Goal: Task Accomplishment & Management: Manage account settings

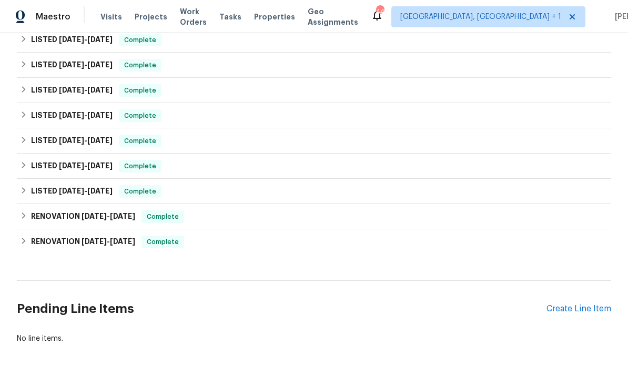
scroll to position [188, 0]
click at [579, 304] on div "Create Line Item" at bounding box center [578, 309] width 65 height 10
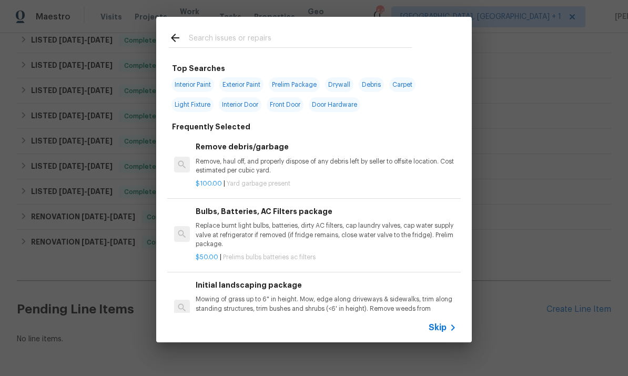
click at [211, 43] on input "text" at bounding box center [300, 40] width 223 height 16
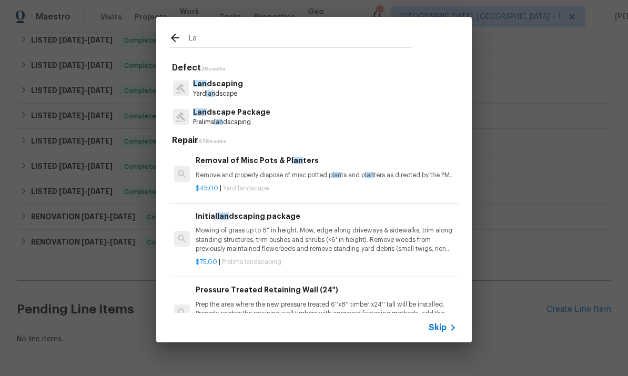
type input "L"
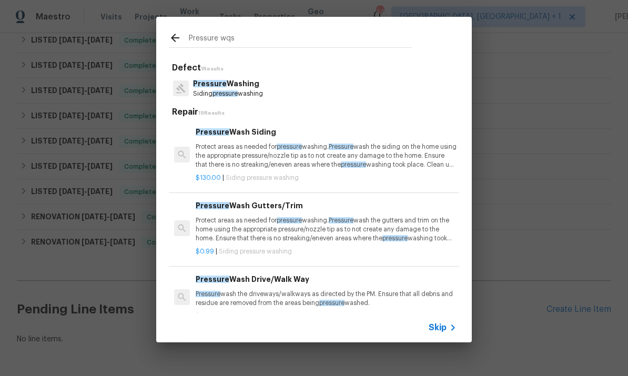
type input "Pressure wqsh"
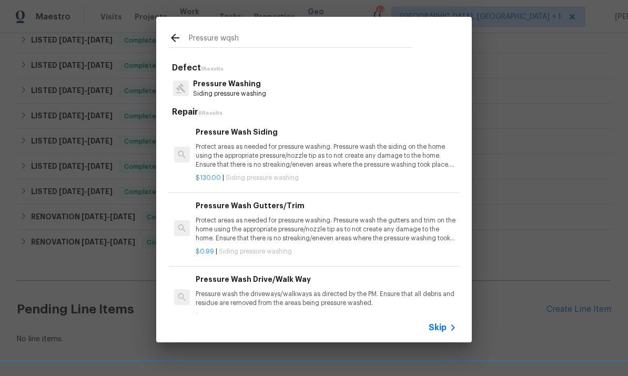
click at [238, 81] on p "Pressure Washing" at bounding box center [229, 83] width 73 height 11
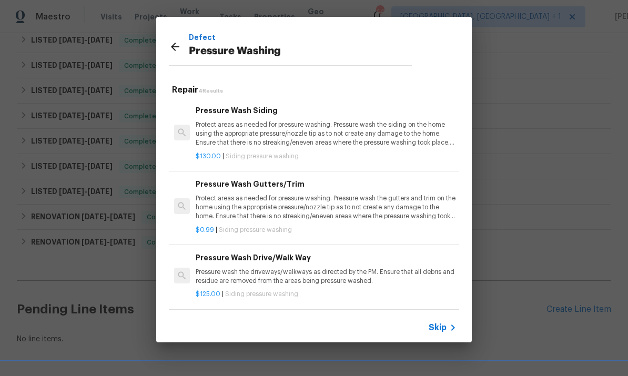
click at [267, 129] on p "Protect areas as needed for pressure washing. Pressure wash the siding on the h…" at bounding box center [326, 133] width 261 height 27
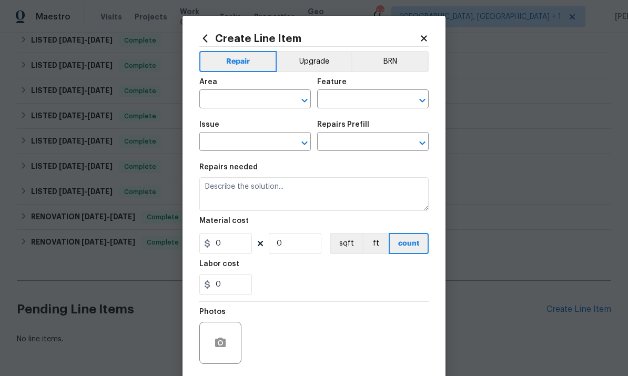
type input "Siding"
type input "Pressure Washing"
type input "Pressure Wash Siding $130.00"
type textarea "Protect areas as needed for pressure washing. Pressure wash the siding on the h…"
type input "130"
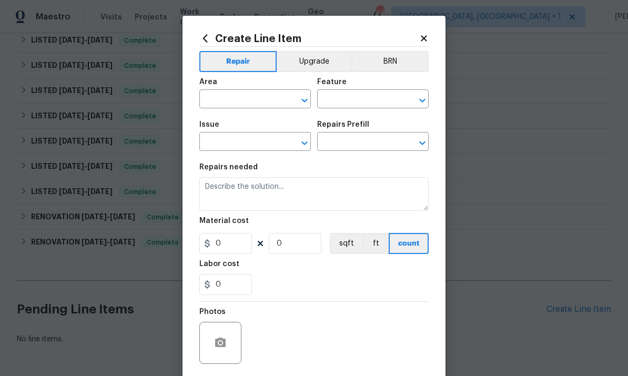
type input "1"
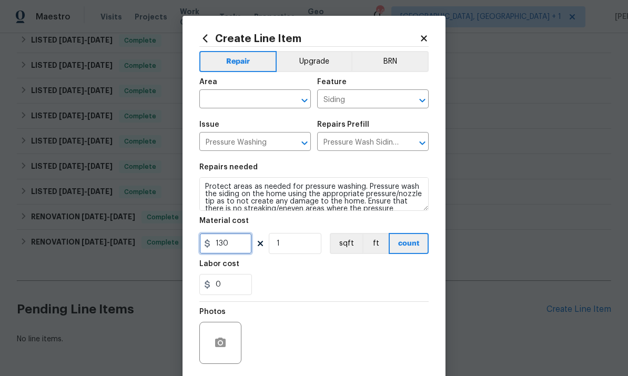
click at [243, 242] on input "130" at bounding box center [225, 243] width 53 height 21
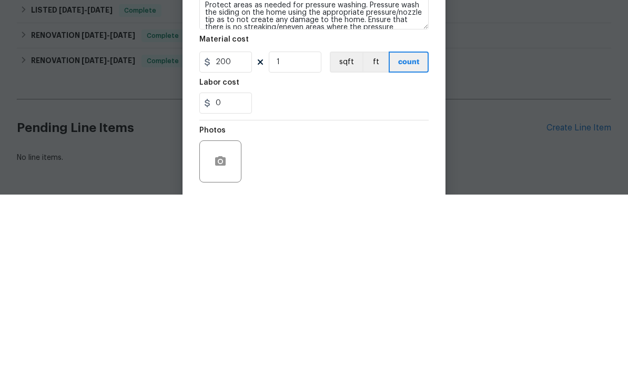
scroll to position [39, 0]
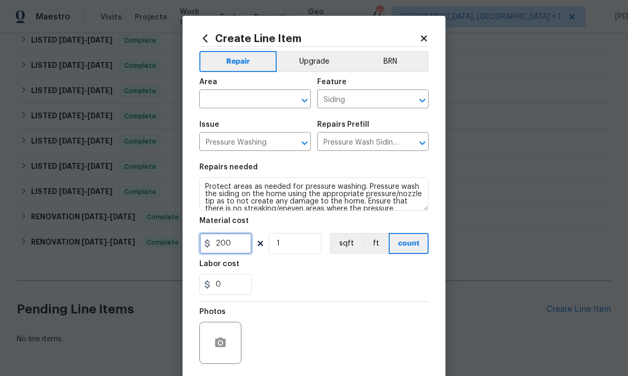
type input "200"
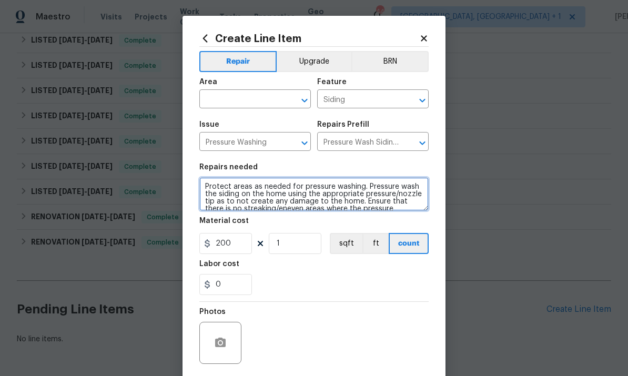
click at [207, 188] on textarea "Protect areas as needed for pressure washing. Pressure wash the siding on the h…" at bounding box center [313, 194] width 229 height 34
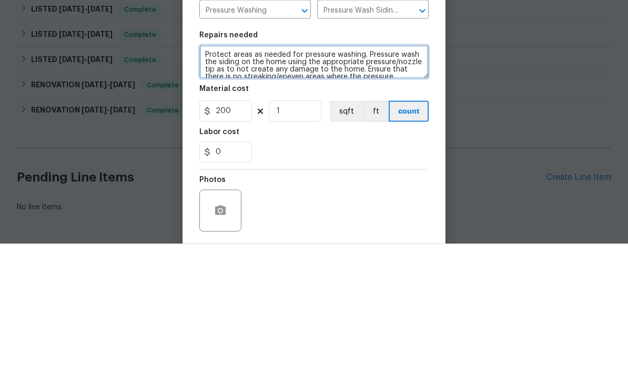
click at [283, 177] on textarea "Protect areas as needed for pressure washing. Pressure wash the siding on the h…" at bounding box center [313, 194] width 229 height 34
click at [278, 177] on textarea "Protect areas as needed for pressure washing. Pressure wash the siding on the h…" at bounding box center [313, 194] width 229 height 34
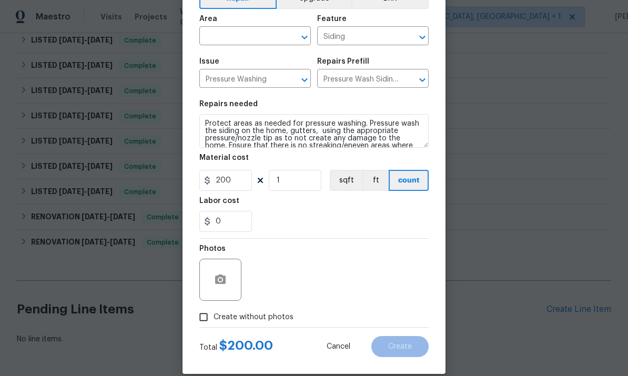
scroll to position [65, 0]
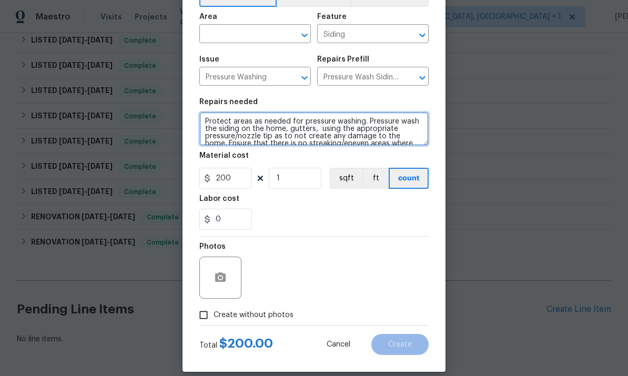
type textarea "Protect areas as needed for pressure washing. Pressure wash the siding on the h…"
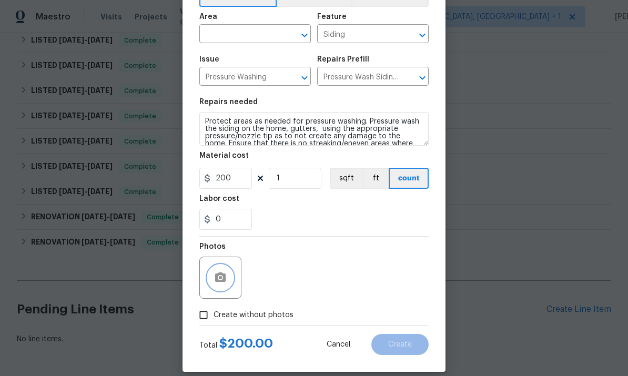
click at [219, 272] on button "button" at bounding box center [220, 277] width 25 height 25
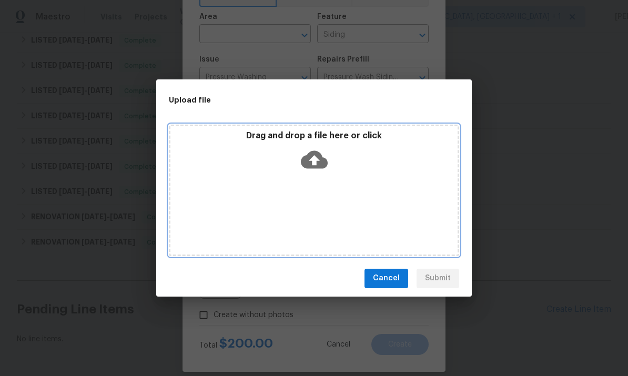
click at [316, 150] on icon at bounding box center [314, 159] width 27 height 27
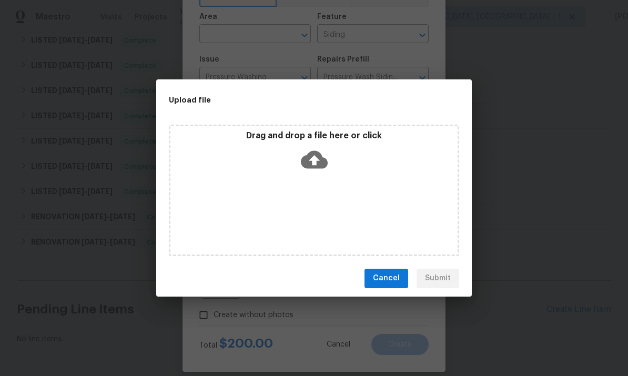
click at [565, 109] on div "Upload file Drag and drop a file here or click Cancel Submit" at bounding box center [314, 188] width 628 height 376
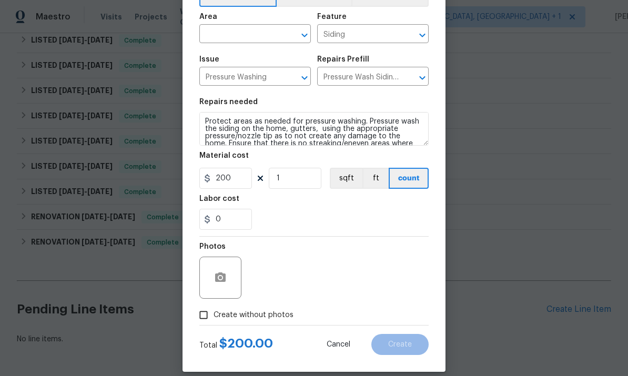
click at [207, 316] on input "Create without photos" at bounding box center [203, 315] width 20 height 20
checkbox input "true"
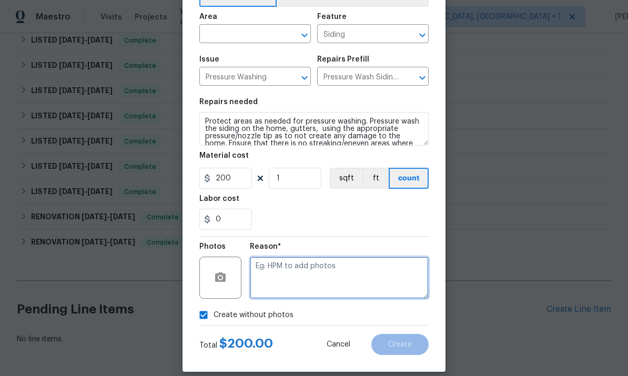
click at [300, 270] on textarea at bounding box center [339, 278] width 179 height 42
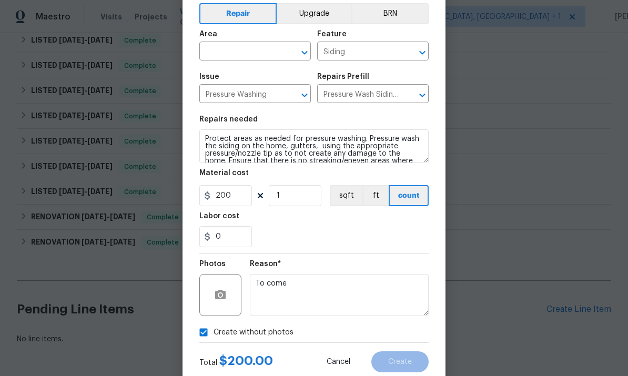
scroll to position [45, 0]
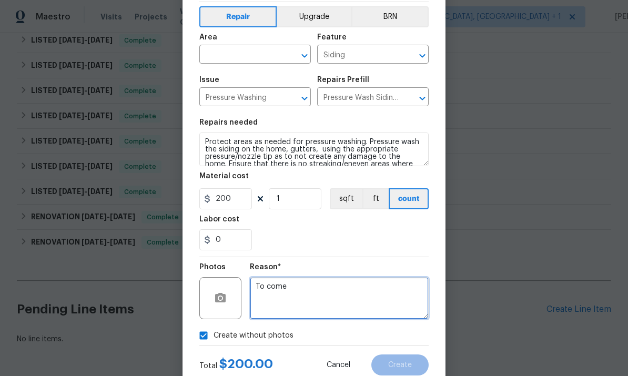
type textarea "To come"
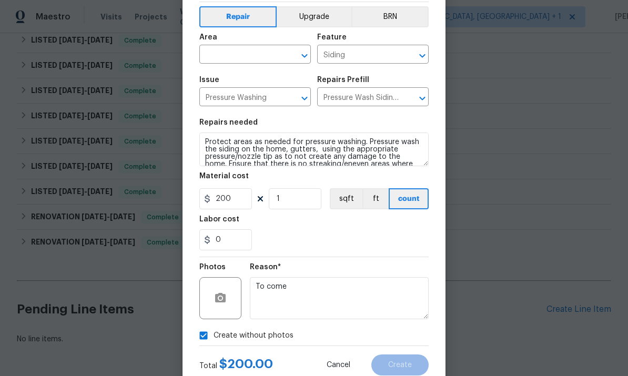
click at [239, 56] on input "text" at bounding box center [240, 55] width 82 height 16
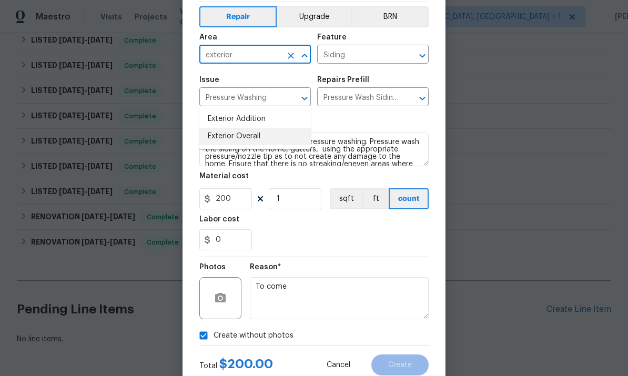
click at [254, 128] on li "Exterior Overall" at bounding box center [254, 136] width 111 height 17
type input "Exterior Overall"
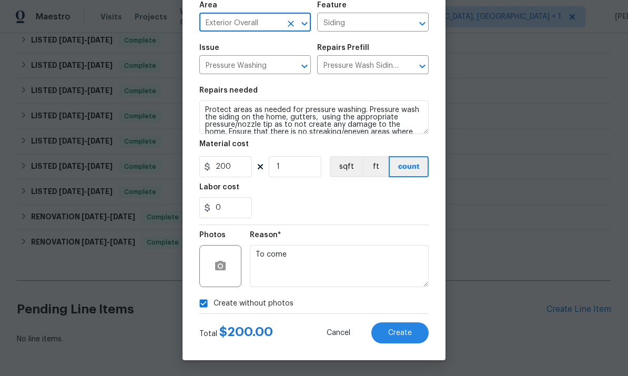
scroll to position [79, 0]
click at [402, 327] on button "Create" at bounding box center [399, 332] width 57 height 21
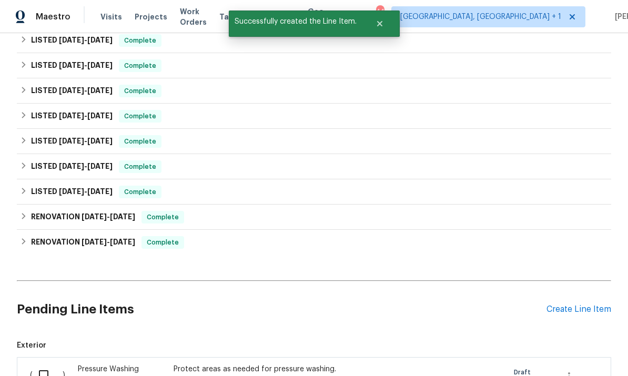
click at [575, 285] on div "Pending Line Items Create Line Item" at bounding box center [314, 309] width 594 height 49
click at [578, 304] on div "Create Line Item" at bounding box center [578, 309] width 65 height 10
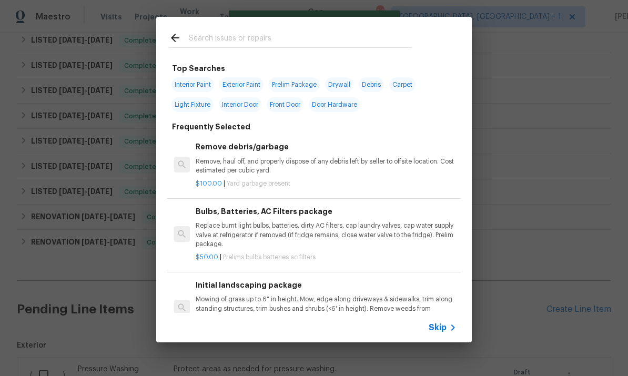
click at [233, 40] on input "text" at bounding box center [300, 40] width 223 height 16
type input "Lans"
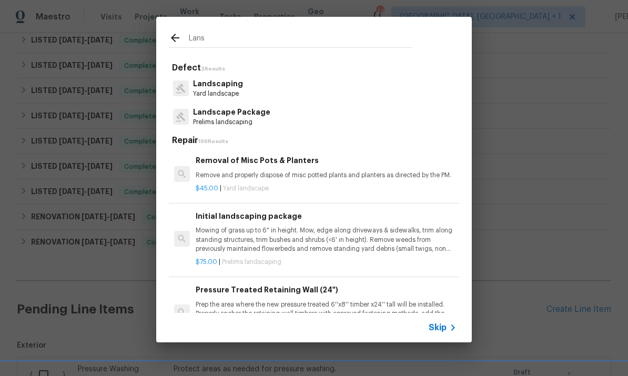
click at [226, 87] on p "Landscaping" at bounding box center [218, 83] width 50 height 11
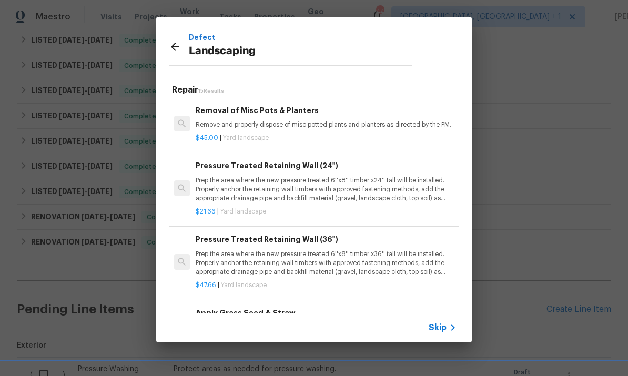
click at [226, 87] on h5 "Repair 15 Results" at bounding box center [315, 90] width 287 height 11
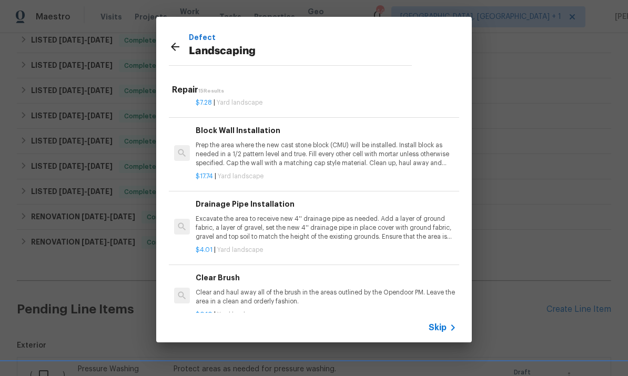
scroll to position [385, 0]
click at [323, 275] on h6 "Clear Brush" at bounding box center [326, 278] width 261 height 12
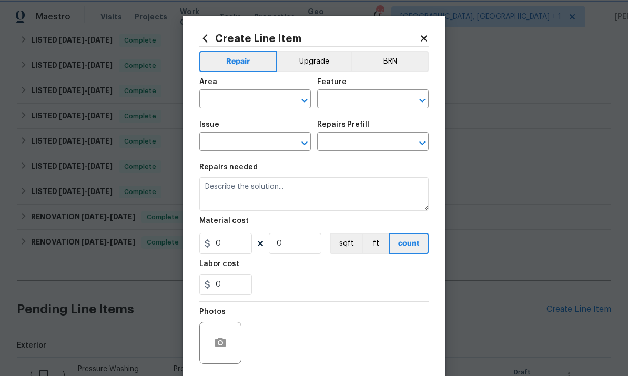
type input "Landscaping"
type input "Clear Brush $0.10"
type textarea "Clear and haul away all of the brush in the areas outlined by the Opendoor PM. …"
type input "0.1"
type input "1"
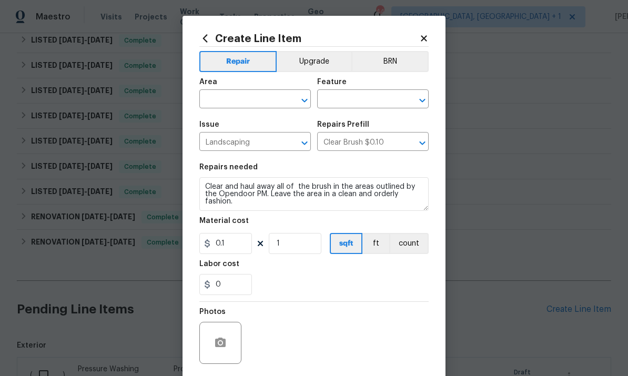
click at [243, 91] on div "Area" at bounding box center [254, 85] width 111 height 14
click at [233, 99] on input "text" at bounding box center [240, 100] width 82 height 16
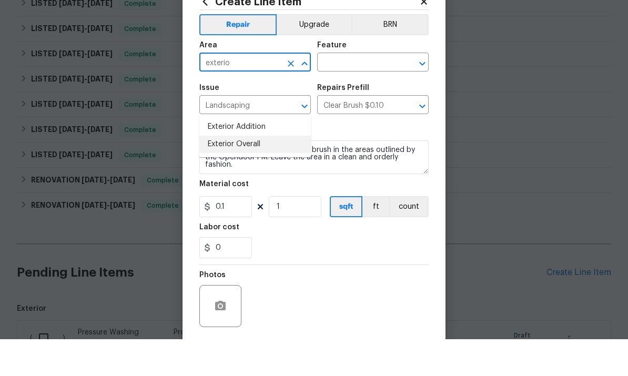
click at [241, 172] on li "Exterior Overall" at bounding box center [254, 180] width 111 height 17
type input "Exterior Overall"
click at [370, 92] on input "text" at bounding box center [358, 100] width 82 height 16
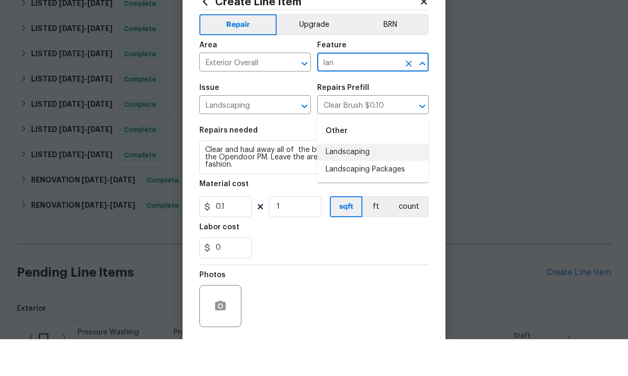
click at [364, 180] on li "Landscaping" at bounding box center [372, 188] width 111 height 17
type input "Landscaping"
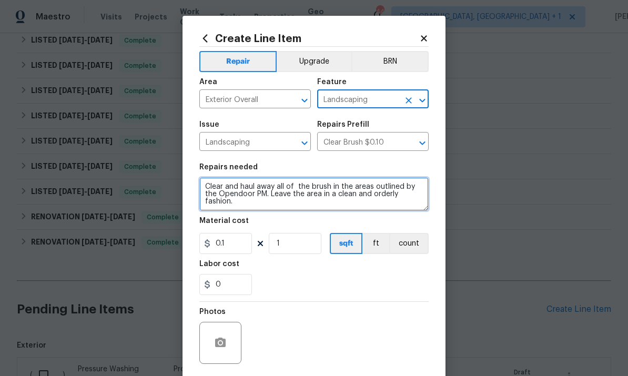
click at [244, 209] on textarea "Clear and haul away all of the brush in the areas outlined by the Opendoor PM. …" at bounding box center [313, 194] width 229 height 34
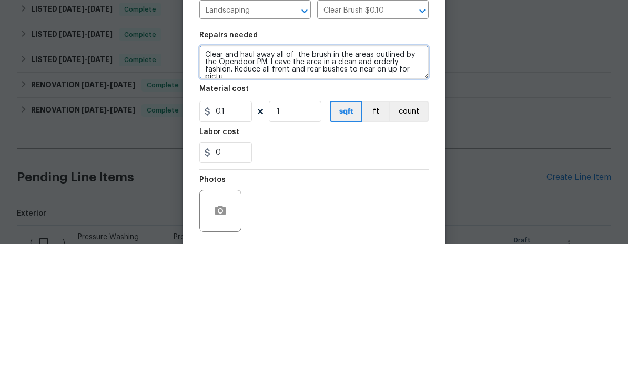
scroll to position [2, 0]
click at [384, 177] on textarea "Clear and haul away all of the brush in the areas outlined by the Opendoor PM. …" at bounding box center [313, 194] width 229 height 34
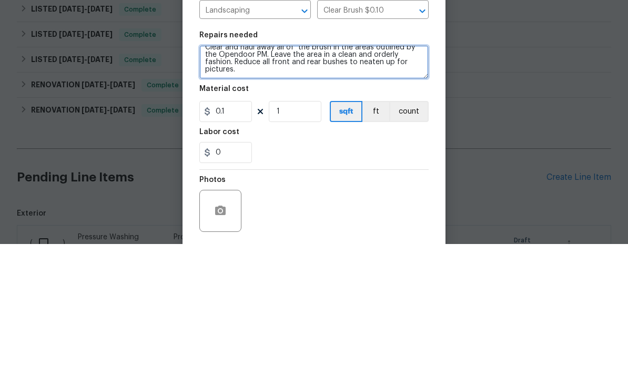
scroll to position [7, 0]
click at [244, 177] on textarea "Clear and haul away all of the brush in the areas outlined by the Opendoor PM. …" at bounding box center [313, 194] width 229 height 34
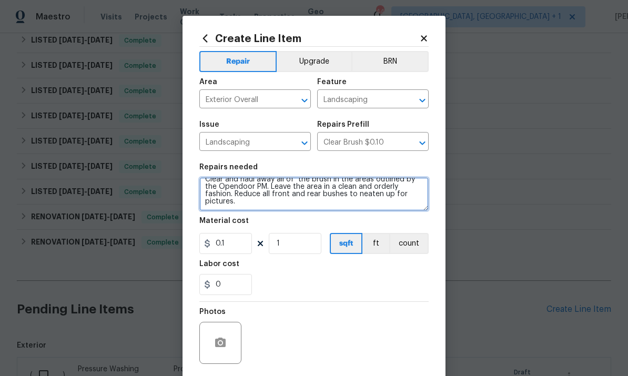
type textarea "Clear and haul away all of the brush in the areas outlined by the Opendoor PM. …"
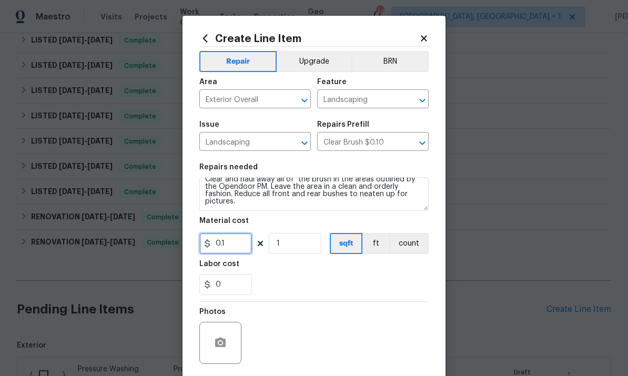
click at [240, 241] on input "0.1" at bounding box center [225, 243] width 53 height 21
type input "100"
click at [228, 338] on button "button" at bounding box center [220, 342] width 25 height 25
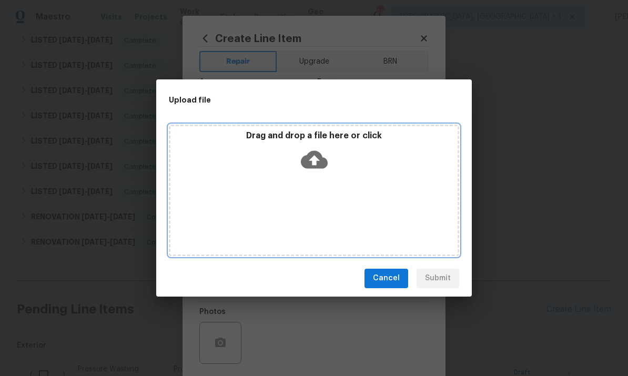
click at [316, 149] on icon at bounding box center [314, 159] width 27 height 27
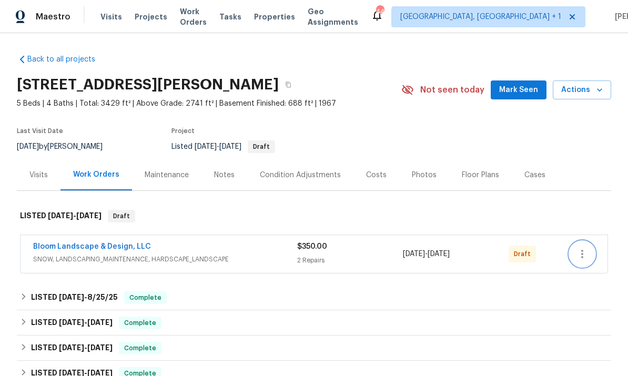
click at [581, 251] on icon "button" at bounding box center [582, 254] width 2 height 8
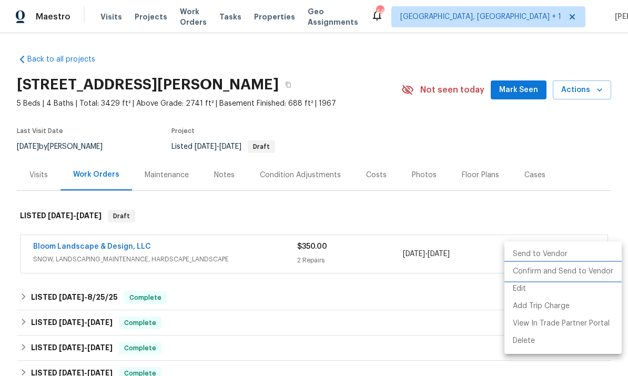
click at [578, 267] on li "Confirm and Send to Vendor" at bounding box center [562, 271] width 117 height 17
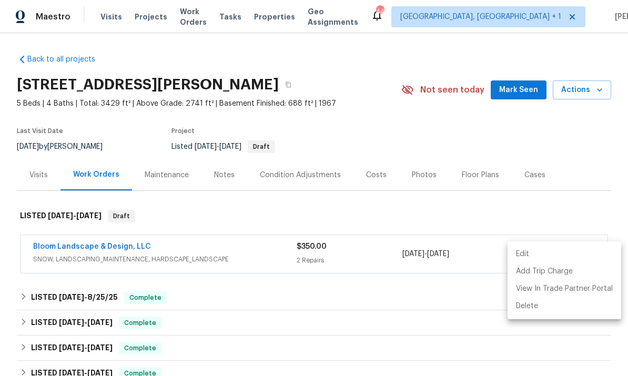
click at [95, 247] on div at bounding box center [314, 188] width 628 height 376
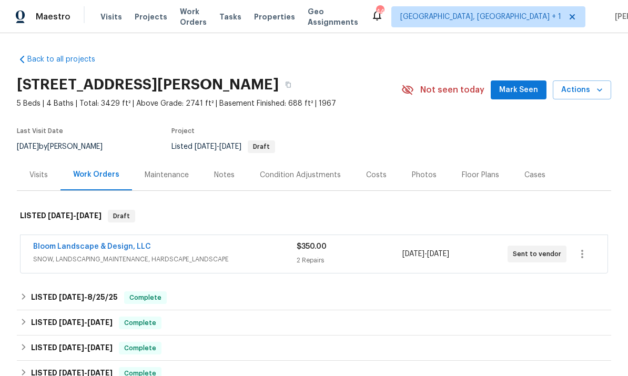
click at [99, 246] on link "Bloom Landscape & Design, LLC" at bounding box center [92, 246] width 118 height 7
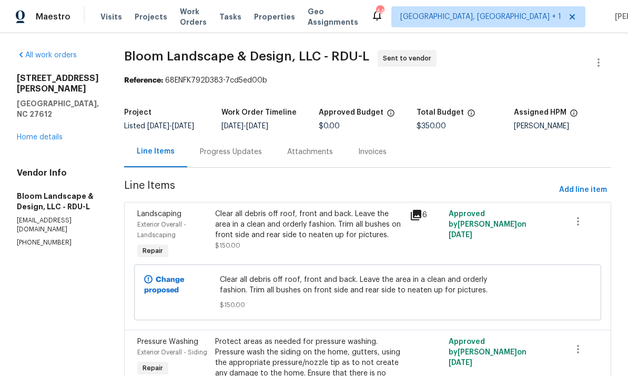
click at [226, 157] on div "Progress Updates" at bounding box center [231, 152] width 62 height 11
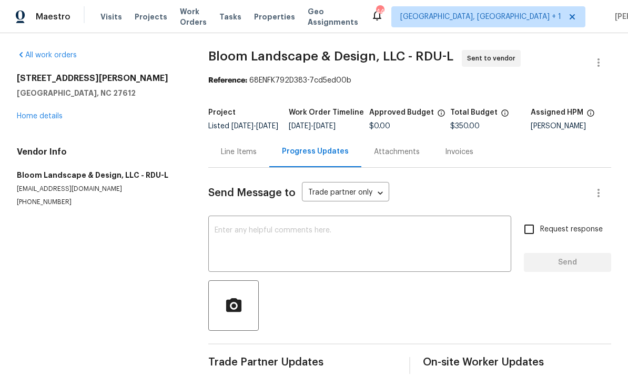
click at [243, 231] on div "x ​" at bounding box center [359, 245] width 303 height 54
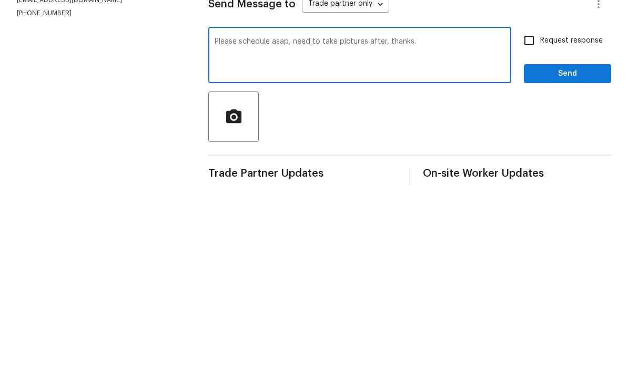
type textarea "Please schedule asap, need to take pictures after, thanks."
click at [529, 218] on input "Request response" at bounding box center [529, 229] width 22 height 22
checkbox input "true"
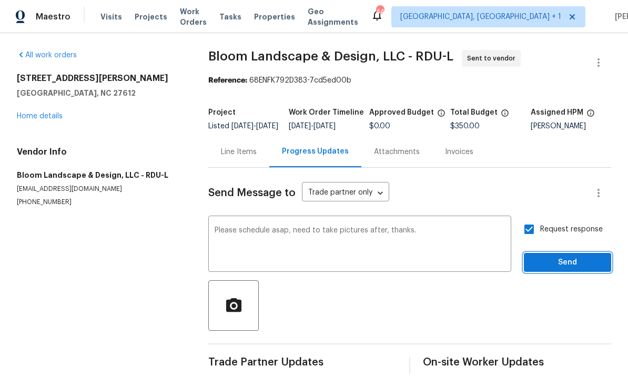
click at [560, 256] on span "Send" at bounding box center [567, 262] width 70 height 13
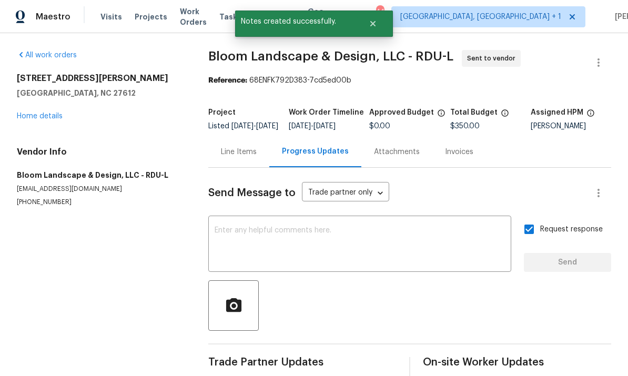
click at [60, 112] on link "Home details" at bounding box center [40, 115] width 46 height 7
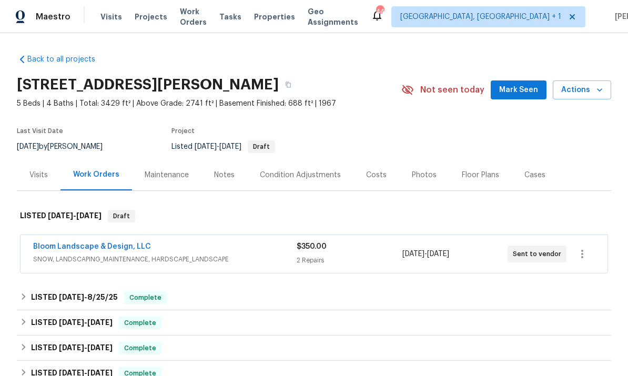
click at [519, 84] on span "Mark Seen" at bounding box center [518, 90] width 39 height 13
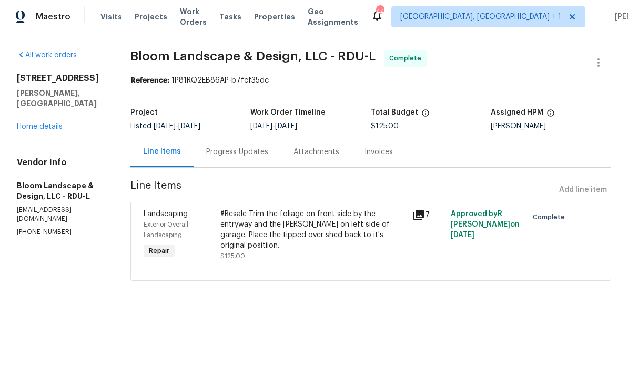
click at [60, 123] on link "Home details" at bounding box center [40, 126] width 46 height 7
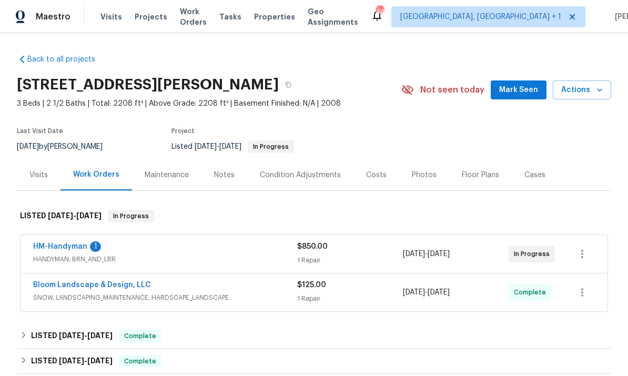
click at [66, 245] on link "HM-Handyman" at bounding box center [60, 246] width 54 height 7
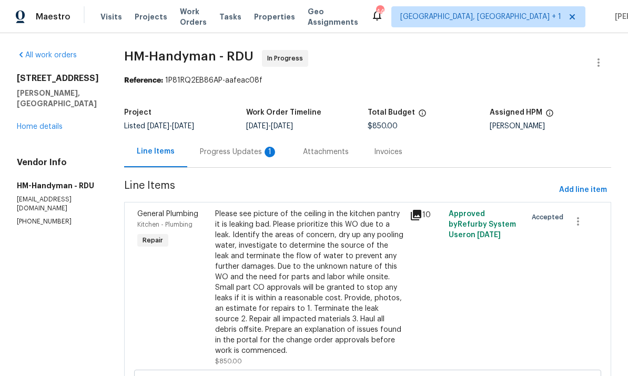
click at [243, 151] on div "Progress Updates 1" at bounding box center [239, 152] width 78 height 11
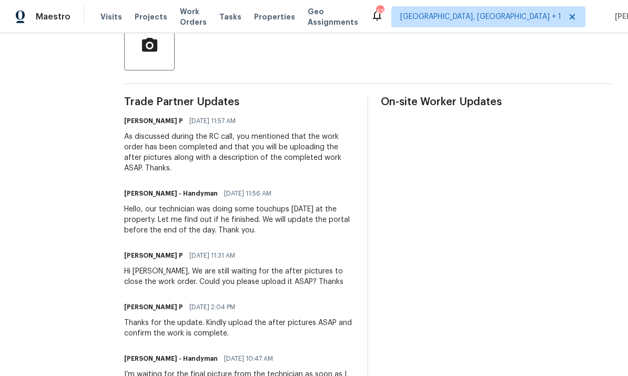
scroll to position [300, 0]
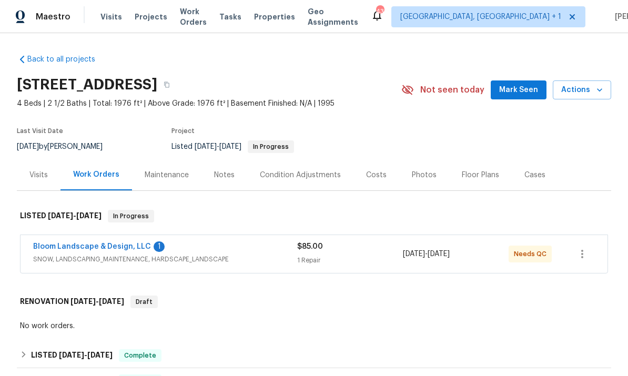
click at [83, 244] on link "Bloom Landscape & Design, LLC" at bounding box center [92, 246] width 118 height 7
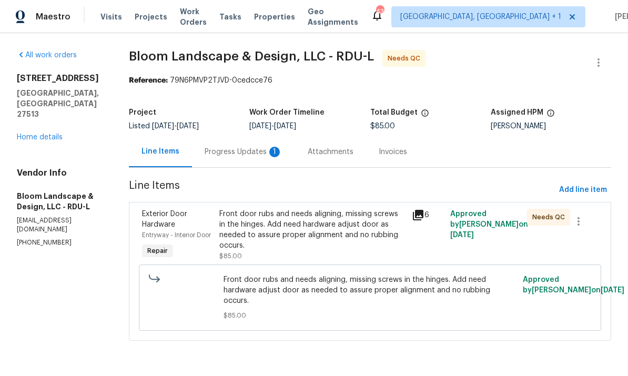
click at [251, 148] on div "Progress Updates 1" at bounding box center [243, 152] width 78 height 11
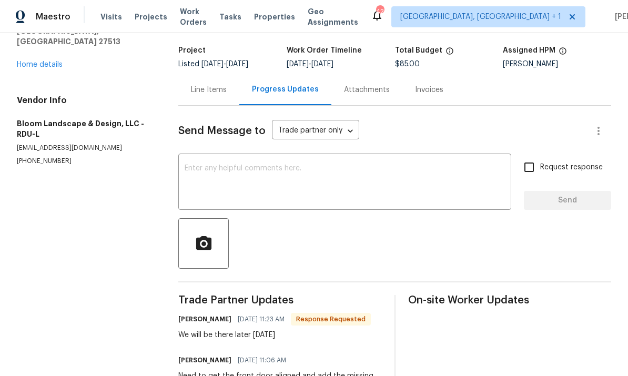
scroll to position [63, 0]
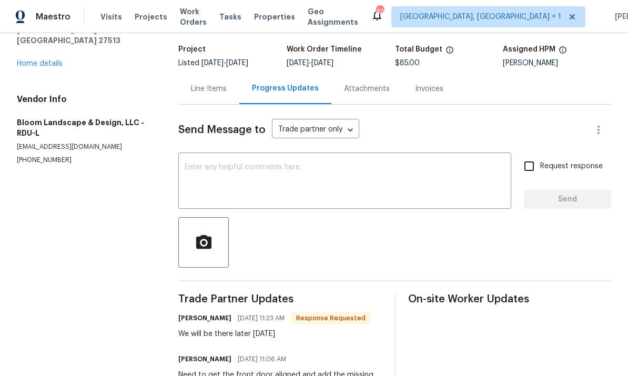
click at [216, 87] on div "Line Items" at bounding box center [209, 89] width 36 height 11
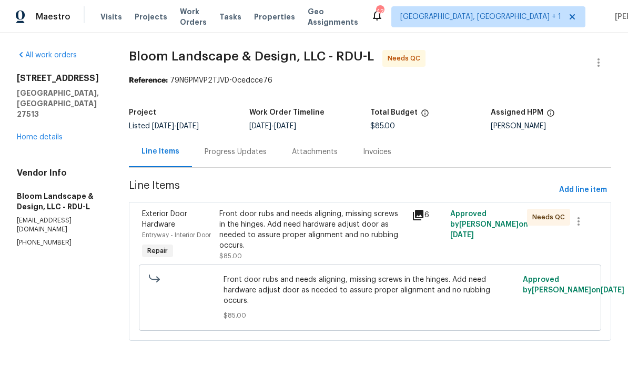
click at [276, 228] on div "Front door rubs and needs aligning, missing screws in the hinges. Add need hard…" at bounding box center [312, 230] width 186 height 42
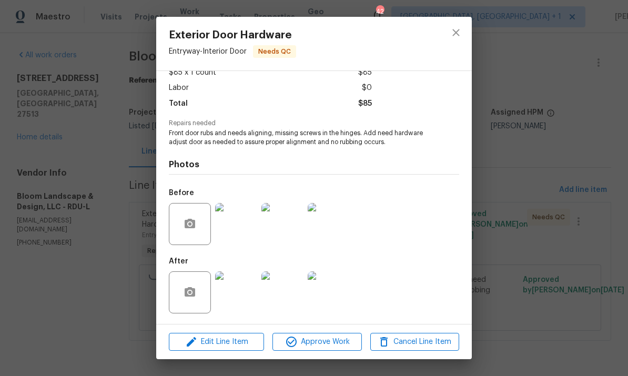
scroll to position [67, 0]
click at [239, 290] on img at bounding box center [236, 292] width 42 height 42
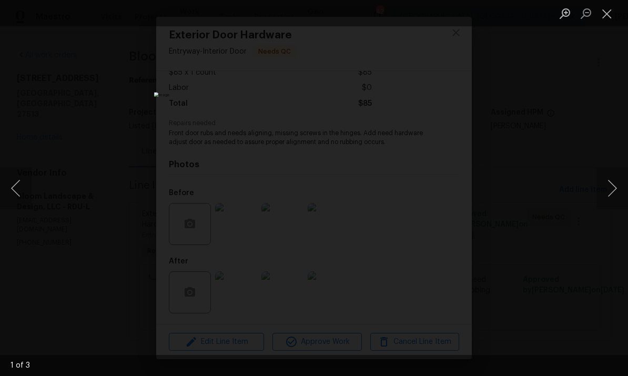
click at [619, 192] on button "Next image" at bounding box center [612, 188] width 32 height 42
click at [616, 199] on button "Next image" at bounding box center [612, 188] width 32 height 42
click at [621, 196] on button "Next image" at bounding box center [612, 188] width 32 height 42
click at [621, 168] on button "Next image" at bounding box center [612, 188] width 32 height 42
click at [565, 183] on div "Lightbox" at bounding box center [314, 188] width 628 height 376
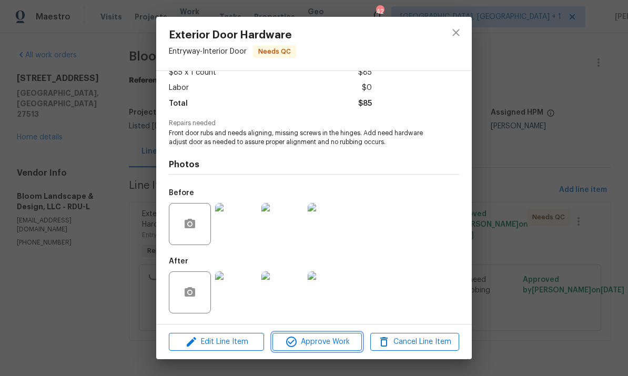
click at [321, 336] on span "Approve Work" at bounding box center [316, 341] width 83 height 13
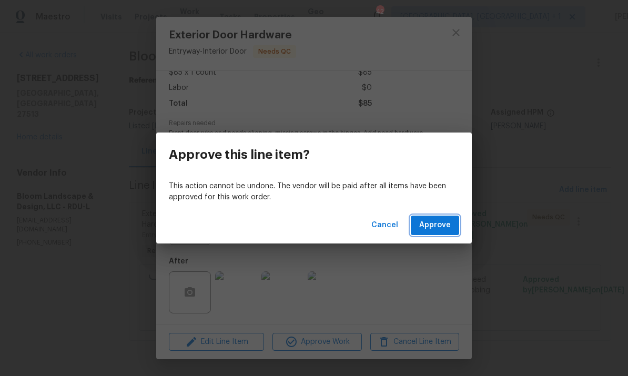
click at [442, 224] on span "Approve" at bounding box center [435, 225] width 32 height 13
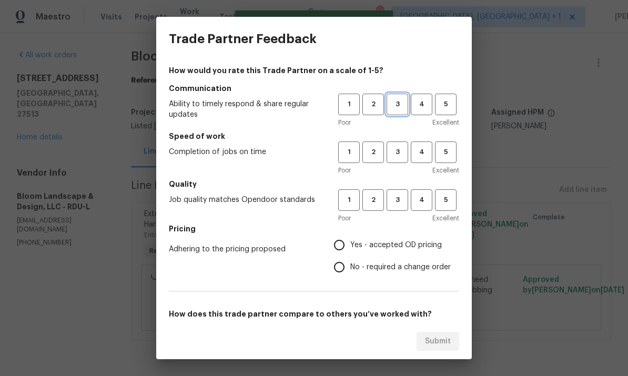
click at [397, 105] on span "3" at bounding box center [396, 104] width 19 height 12
click at [397, 146] on button "3" at bounding box center [397, 152] width 22 height 22
click at [395, 197] on span "3" at bounding box center [396, 200] width 19 height 12
click at [340, 249] on input "Yes - accepted OD pricing" at bounding box center [339, 245] width 22 height 22
radio input "true"
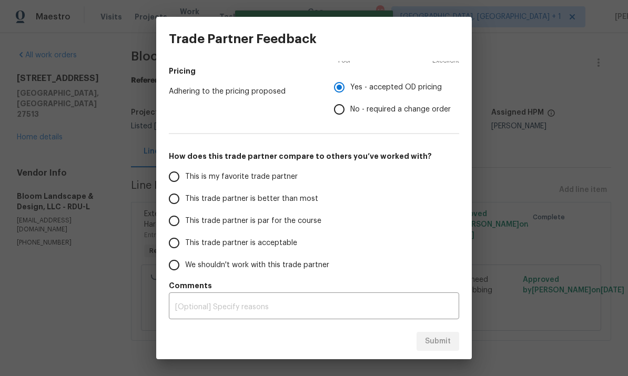
scroll to position [158, 0]
click at [172, 227] on input "This trade partner is par for the course" at bounding box center [174, 221] width 22 height 22
click at [435, 335] on span "Submit" at bounding box center [438, 341] width 26 height 13
radio input "true"
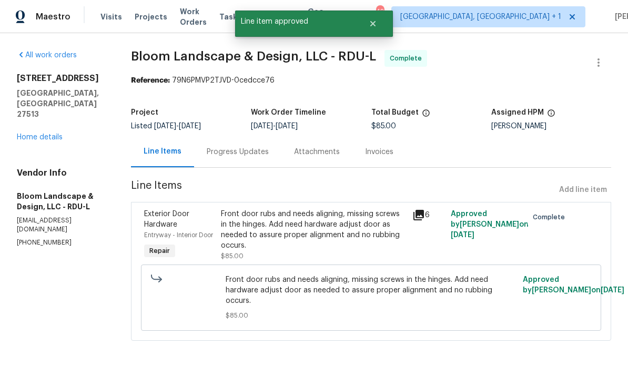
radio input "false"
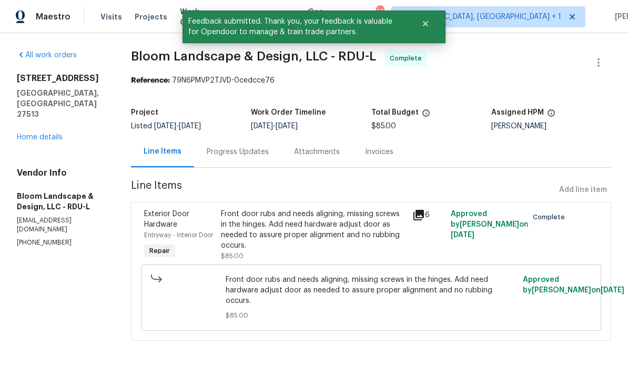
click at [62, 134] on link "Home details" at bounding box center [40, 137] width 46 height 7
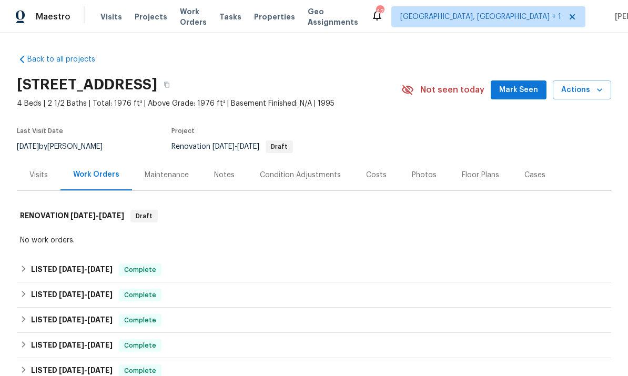
click at [223, 173] on div "Notes" at bounding box center [224, 175] width 21 height 11
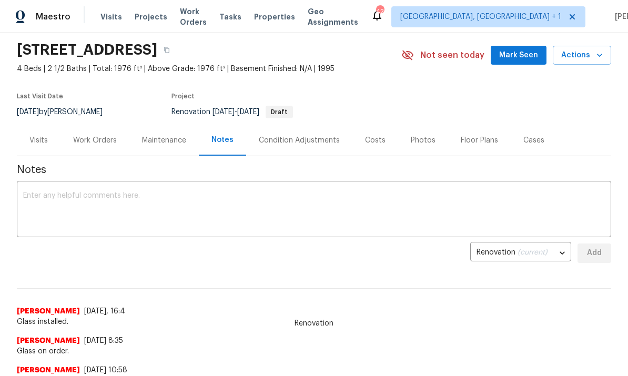
scroll to position [5, 0]
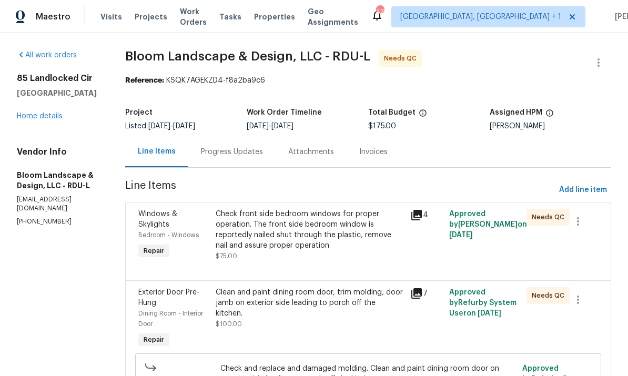
click at [60, 116] on link "Home details" at bounding box center [40, 115] width 46 height 7
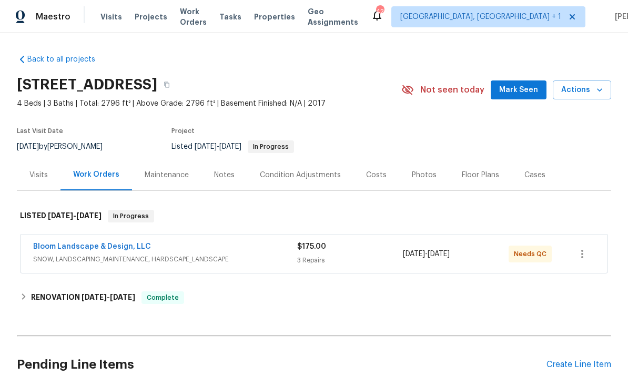
click at [111, 249] on link "Bloom Landscape & Design, LLC" at bounding box center [92, 246] width 118 height 7
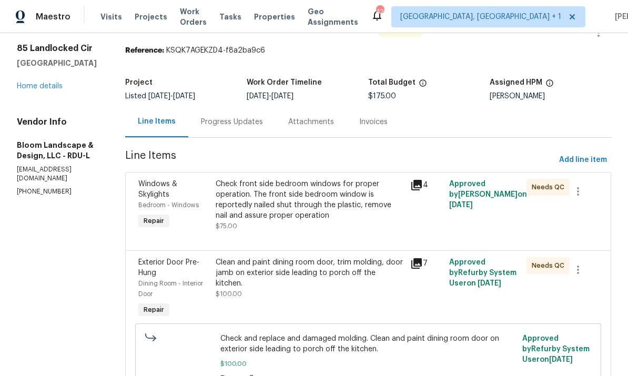
scroll to position [30, 0]
click at [309, 204] on div "Check front side bedroom windows for proper operation. The front side bedroom w…" at bounding box center [310, 199] width 188 height 42
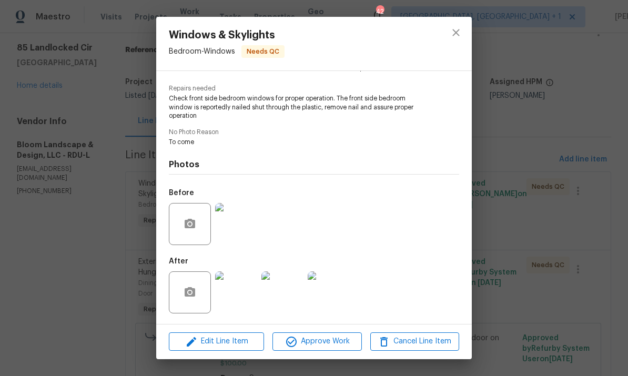
scroll to position [101, 0]
click at [232, 292] on img at bounding box center [236, 292] width 42 height 42
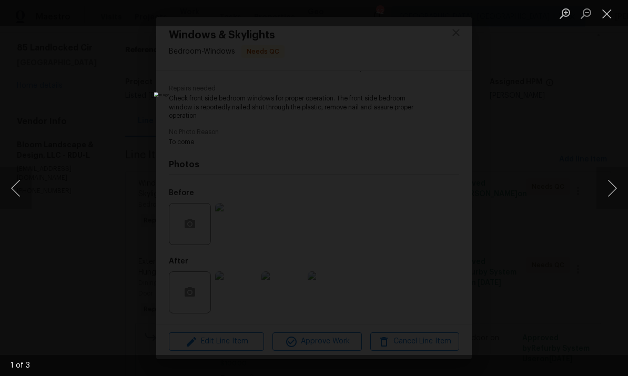
click at [616, 191] on button "Next image" at bounding box center [612, 188] width 32 height 42
click at [613, 194] on button "Next image" at bounding box center [612, 188] width 32 height 42
click at [622, 231] on div "Lightbox" at bounding box center [314, 188] width 628 height 376
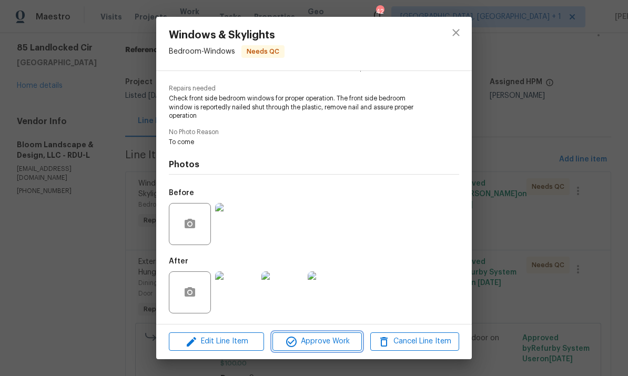
click at [343, 333] on button "Approve Work" at bounding box center [316, 341] width 89 height 18
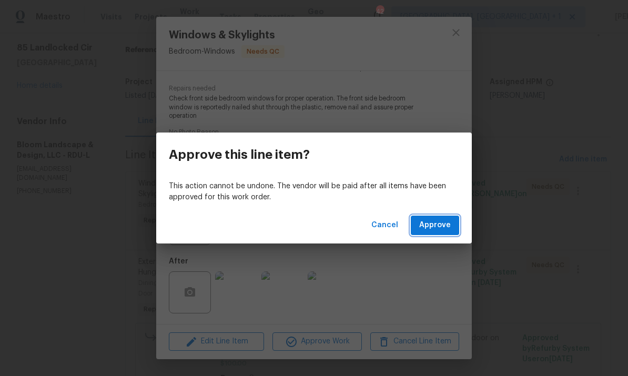
click at [430, 220] on span "Approve" at bounding box center [435, 225] width 32 height 13
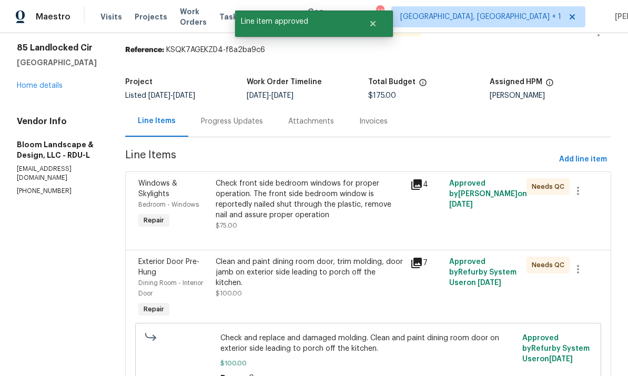
scroll to position [0, 0]
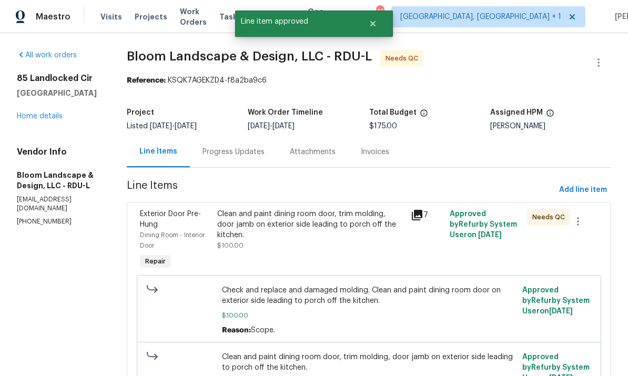
click at [316, 220] on div "Clean and paint dining room door, trim molding, door jamb on exterior side lead…" at bounding box center [310, 225] width 187 height 32
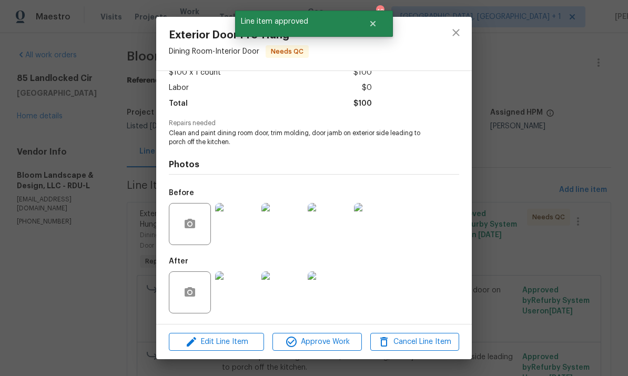
scroll to position [67, 0]
click at [240, 291] on img at bounding box center [236, 292] width 42 height 42
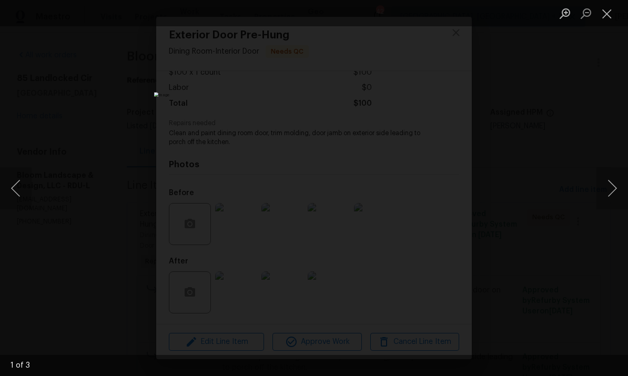
click at [621, 185] on button "Next image" at bounding box center [612, 188] width 32 height 42
click at [623, 192] on button "Next image" at bounding box center [612, 188] width 32 height 42
click at [621, 194] on button "Next image" at bounding box center [612, 188] width 32 height 42
click at [621, 188] on button "Next image" at bounding box center [612, 188] width 32 height 42
click at [613, 234] on div "Lightbox" at bounding box center [314, 188] width 628 height 376
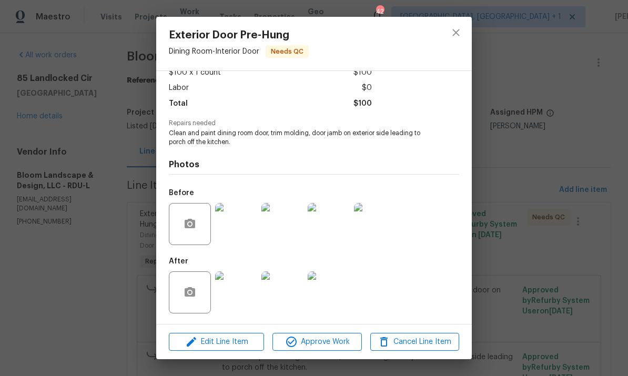
click at [270, 294] on img at bounding box center [282, 292] width 42 height 42
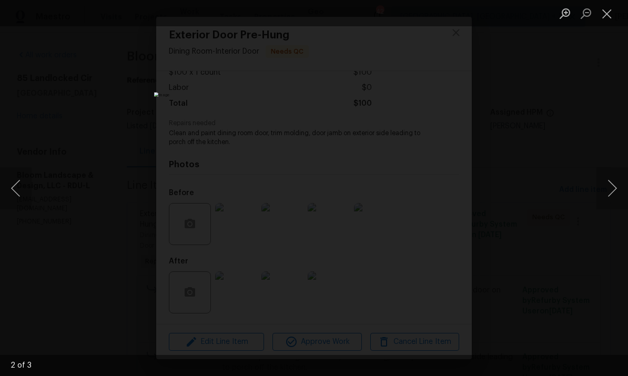
click at [617, 188] on button "Next image" at bounding box center [612, 188] width 32 height 42
click at [616, 189] on button "Next image" at bounding box center [612, 188] width 32 height 42
click at [610, 185] on button "Next image" at bounding box center [612, 188] width 32 height 42
click at [614, 226] on div "Lightbox" at bounding box center [314, 188] width 628 height 376
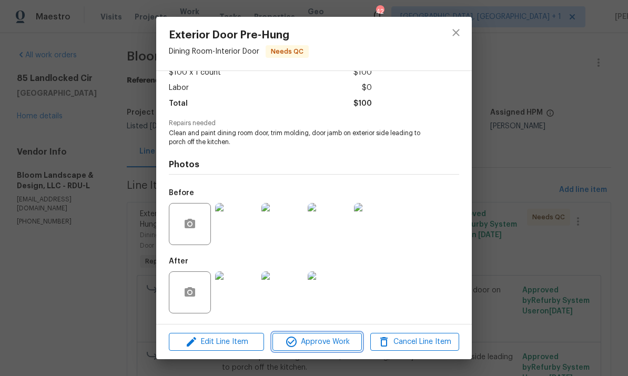
click at [320, 341] on span "Approve Work" at bounding box center [316, 341] width 83 height 13
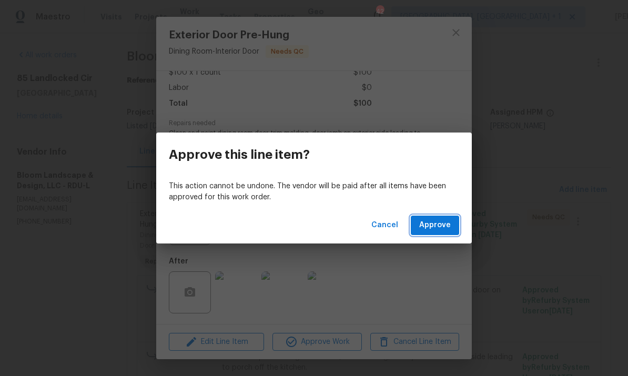
click at [426, 216] on button "Approve" at bounding box center [435, 225] width 48 height 19
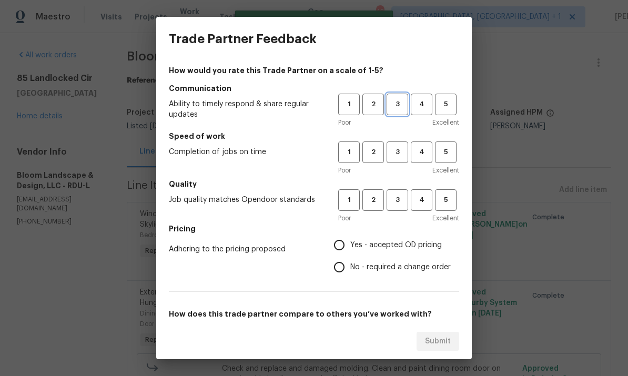
click at [397, 98] on span "3" at bounding box center [396, 104] width 19 height 12
click at [402, 149] on span "3" at bounding box center [396, 152] width 19 height 12
click at [399, 197] on span "3" at bounding box center [396, 200] width 19 height 12
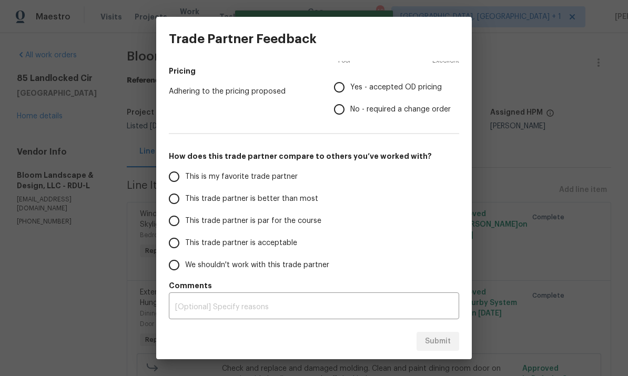
click at [172, 216] on input "This trade partner is par for the course" at bounding box center [174, 221] width 22 height 22
radio input "true"
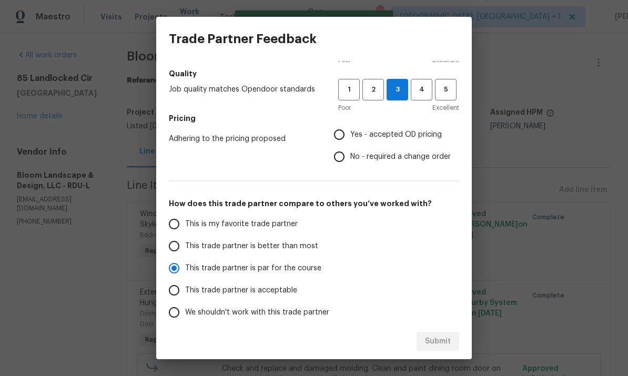
scroll to position [109, 0]
click at [338, 130] on input "Yes - accepted OD pricing" at bounding box center [339, 136] width 22 height 22
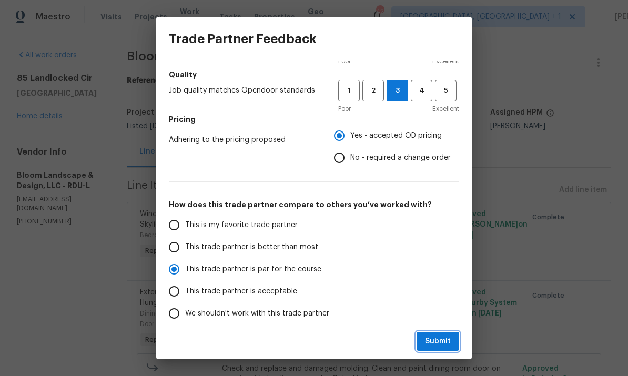
click at [442, 337] on span "Submit" at bounding box center [438, 341] width 26 height 13
radio input "false"
